Goal: Task Accomplishment & Management: Use online tool/utility

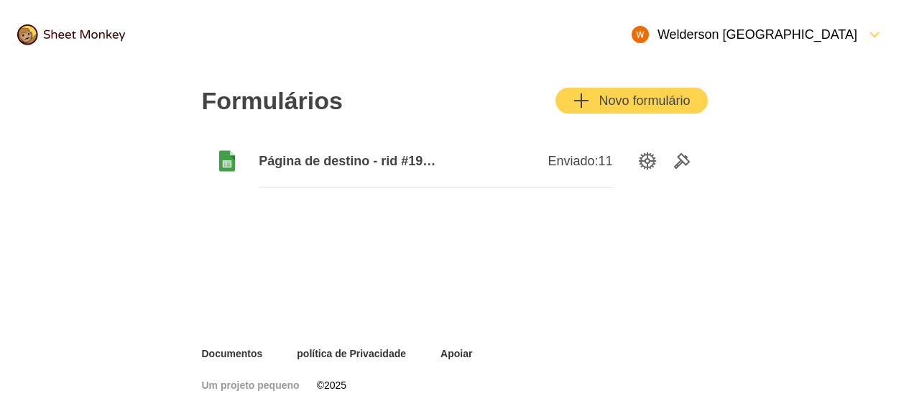
drag, startPoint x: 230, startPoint y: 161, endPoint x: 174, endPoint y: 170, distance: 56.9
click at [174, 170] on div "Formulários Novo formulário Página de destino - rid #190660 Enviado: 11" at bounding box center [455, 208] width 575 height 278
click at [226, 164] on icon at bounding box center [227, 161] width 16 height 21
click at [590, 160] on font "Enviado:" at bounding box center [573, 161] width 50 height 14
click at [678, 165] on icon "Ferramentas" at bounding box center [682, 160] width 17 height 17
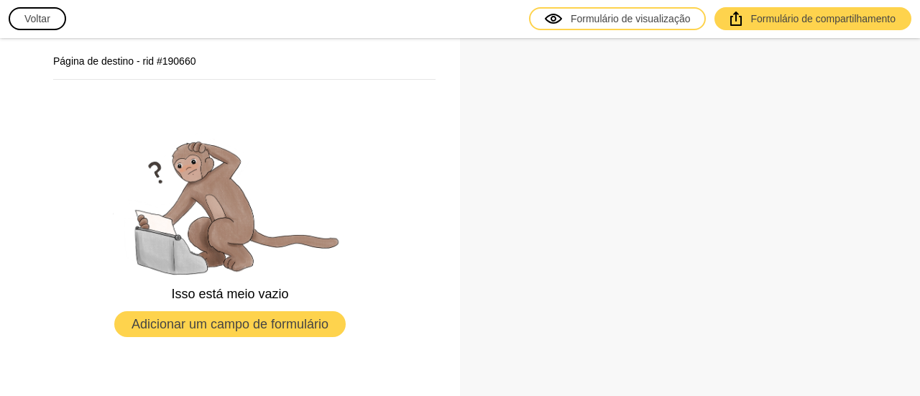
click at [29, 13] on font "Voltar" at bounding box center [37, 19] width 26 height 12
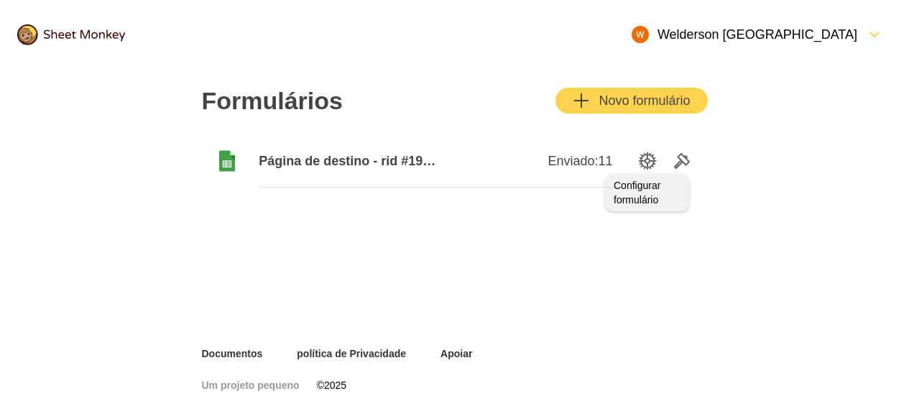
click at [647, 159] on icon "Opções de configuração" at bounding box center [647, 160] width 17 height 17
click at [682, 161] on icon "Ferramentas" at bounding box center [682, 161] width 14 height 14
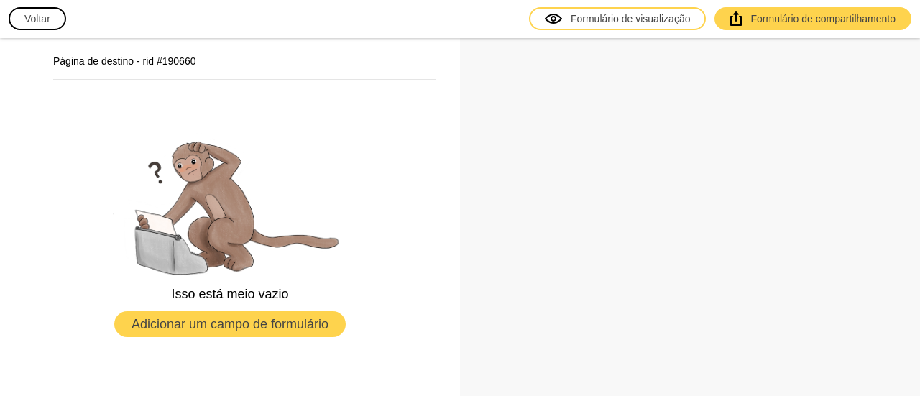
click at [208, 58] on h2 "Página de destino - rid #190660" at bounding box center [244, 61] width 382 height 14
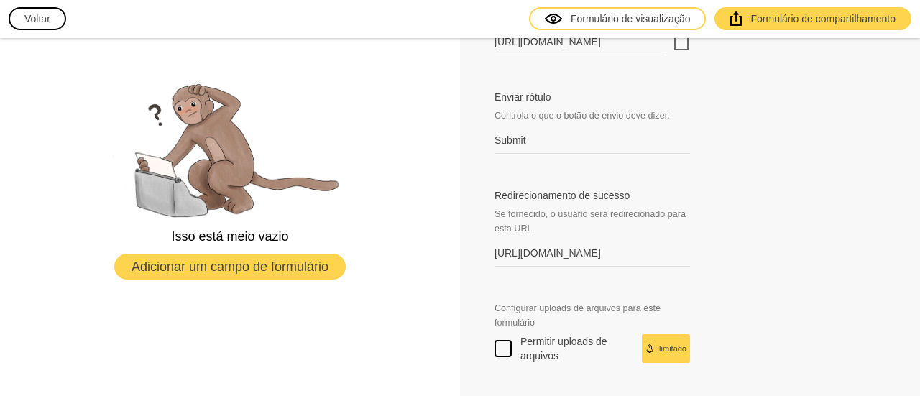
scroll to position [719, 0]
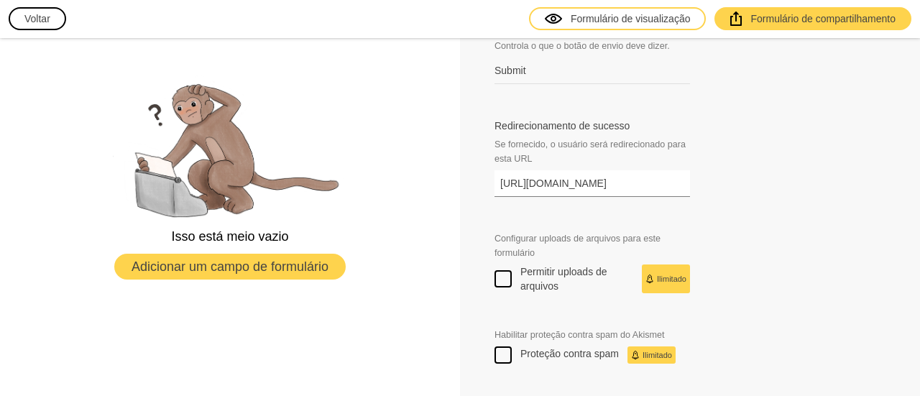
drag, startPoint x: 649, startPoint y: 178, endPoint x: 445, endPoint y: 181, distance: 204.2
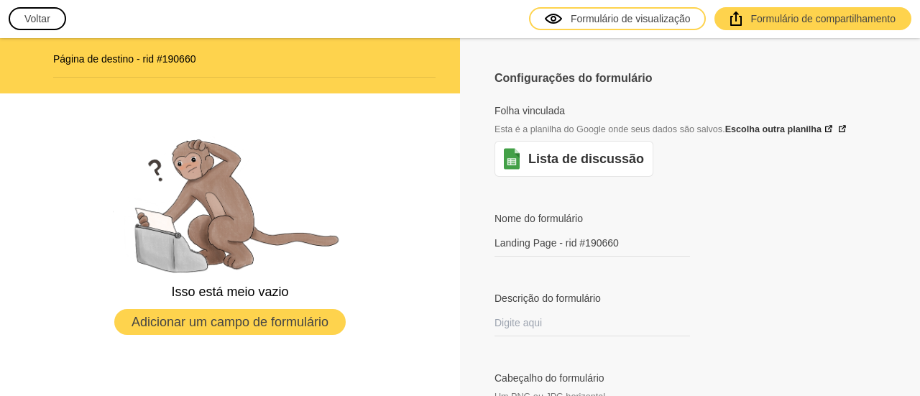
scroll to position [0, 0]
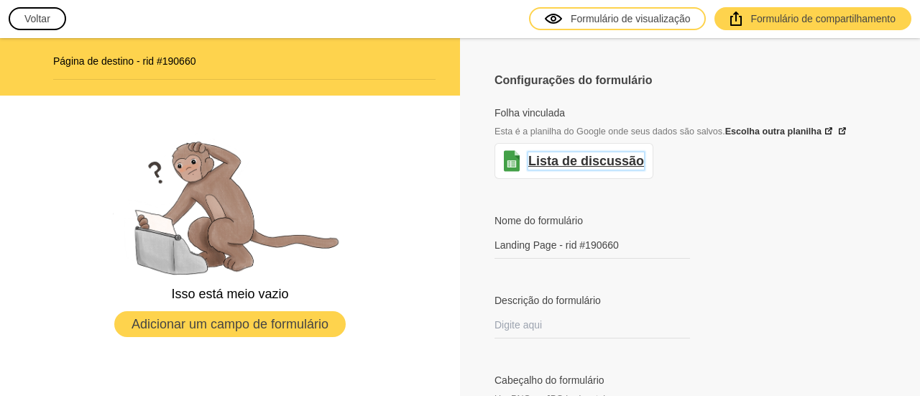
click at [584, 161] on font "Lista de discussão" at bounding box center [586, 161] width 116 height 14
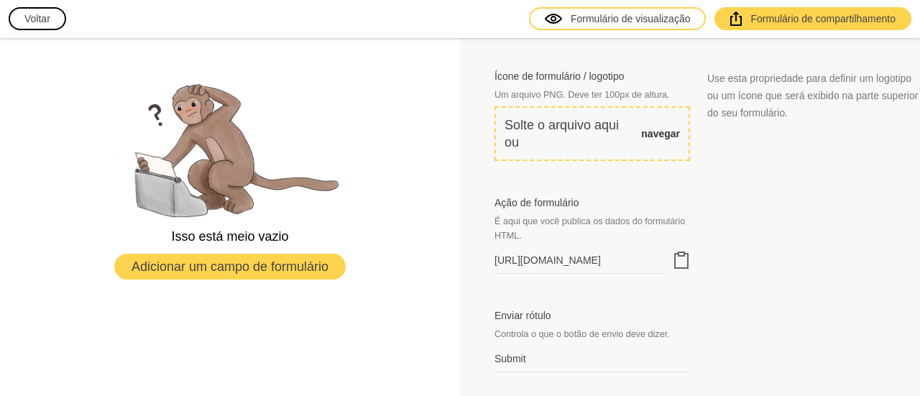
scroll to position [431, 0]
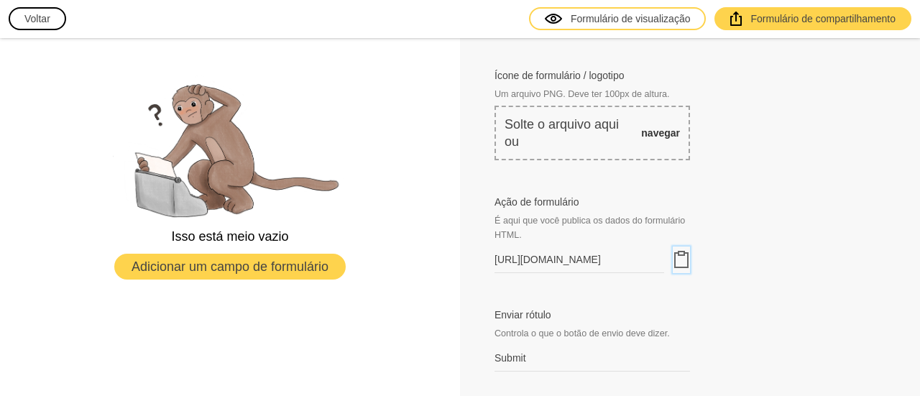
click at [673, 262] on icon "Área de transferência" at bounding box center [681, 259] width 17 height 17
